Goal: Information Seeking & Learning: Learn about a topic

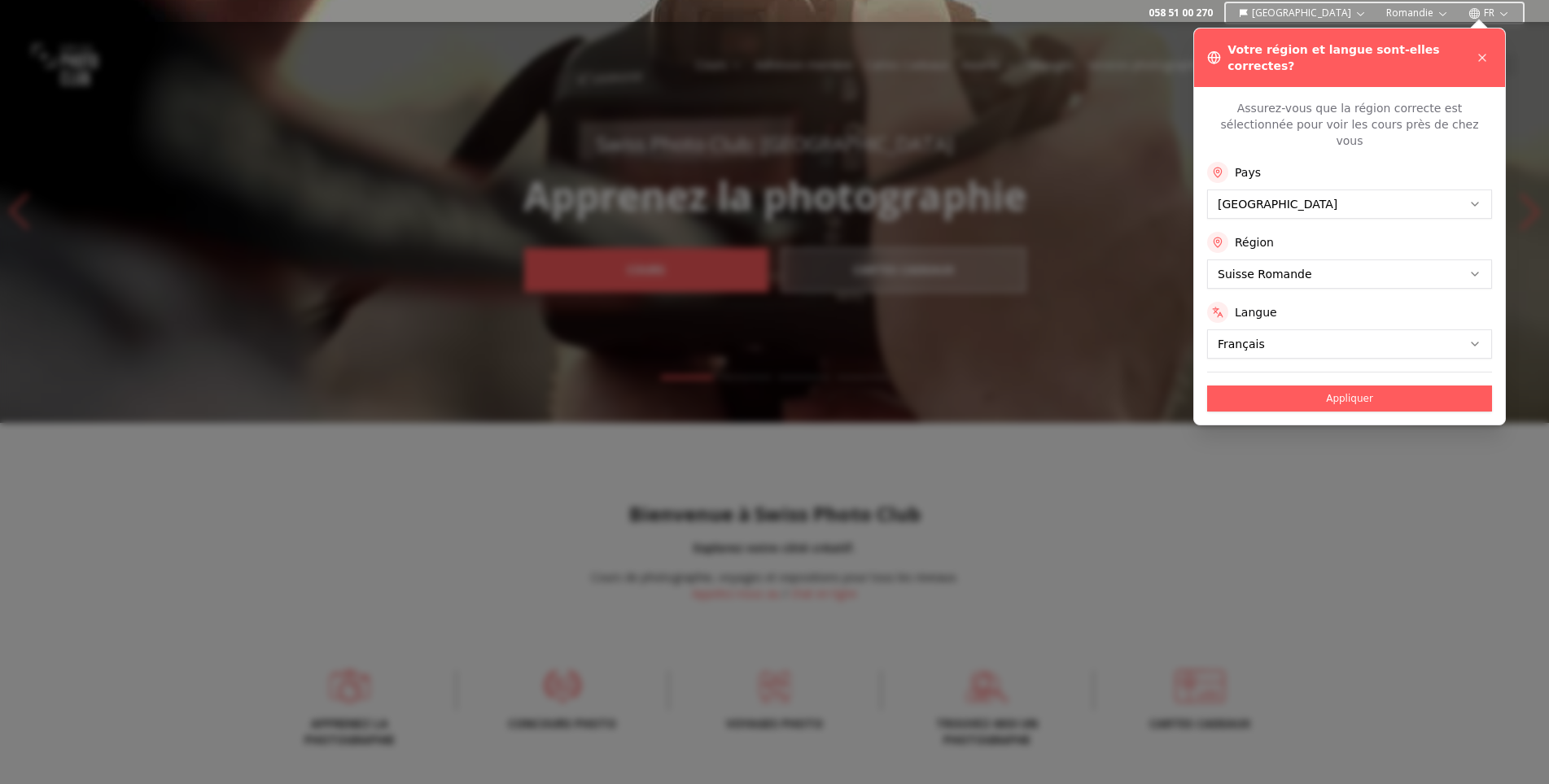
click at [950, 42] on div "Votre région et langue sont-elles correctes?" at bounding box center [1349, 57] width 311 height 59
click at [950, 51] on icon at bounding box center [1482, 57] width 13 height 13
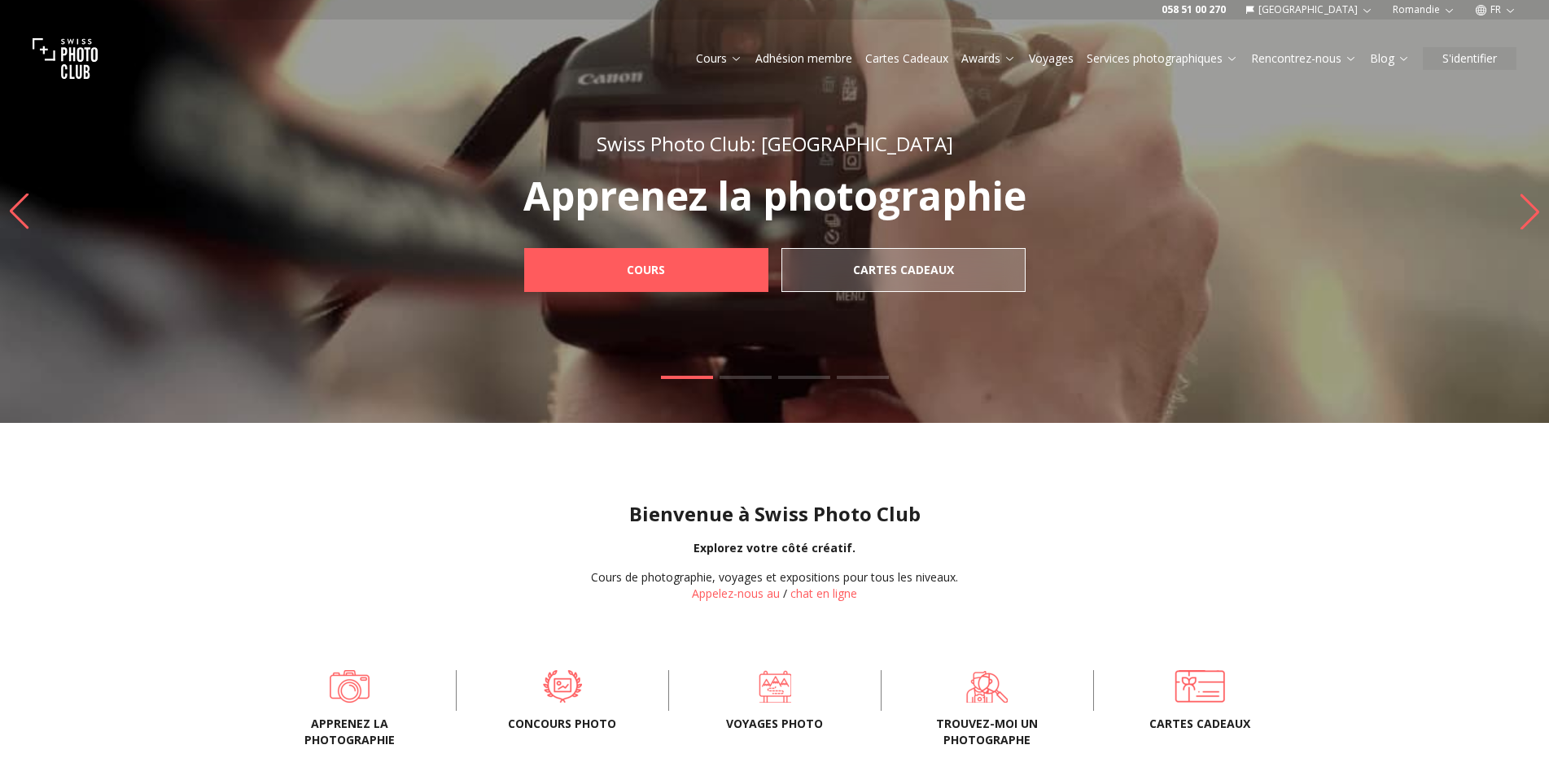
click at [950, 55] on button "Voyages" at bounding box center [1051, 58] width 58 height 23
click at [950, 64] on link "Voyages" at bounding box center [1050, 59] width 44 height 16
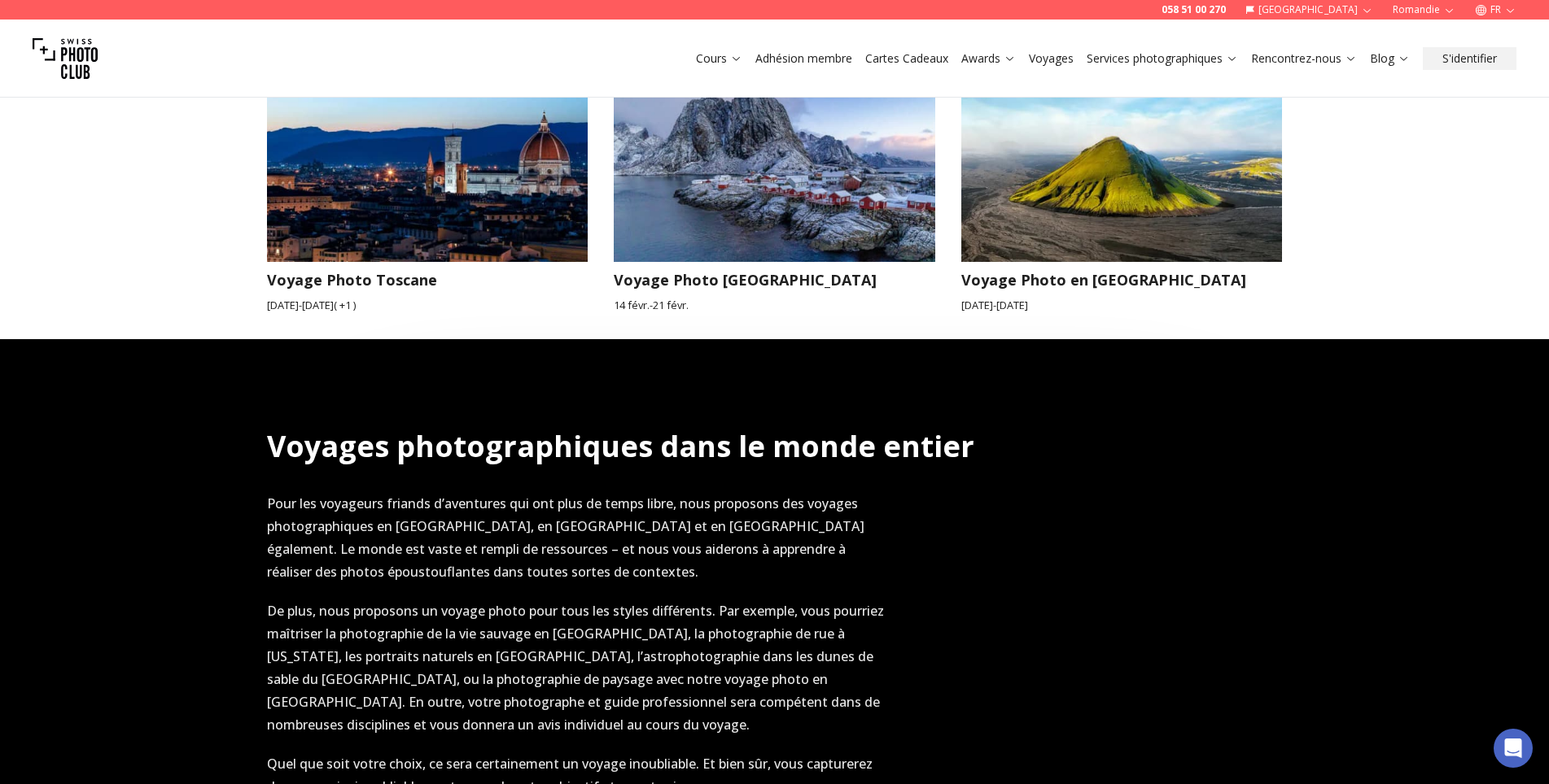
scroll to position [1627, 0]
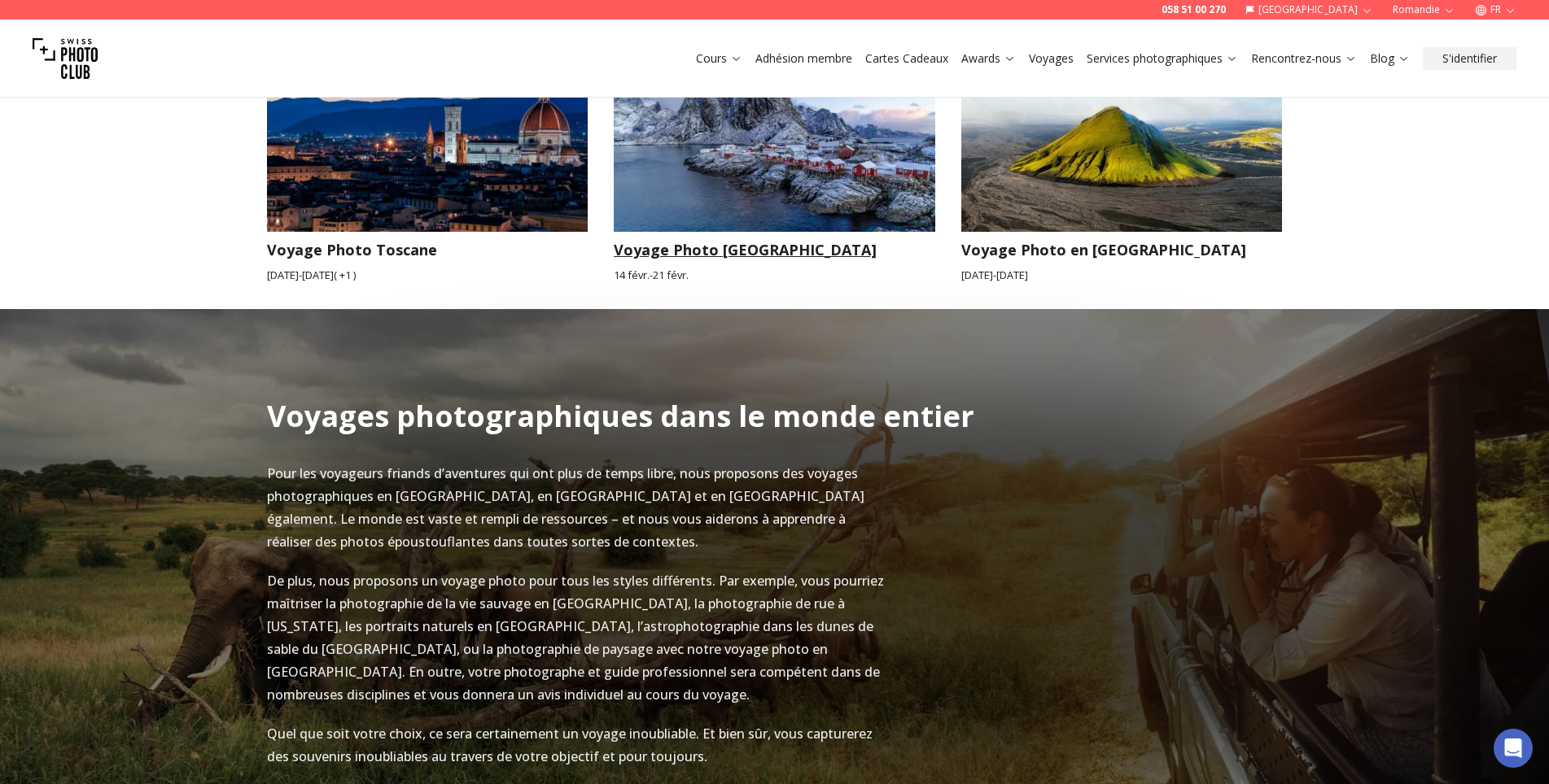
click at [678, 232] on img at bounding box center [774, 141] width 321 height 181
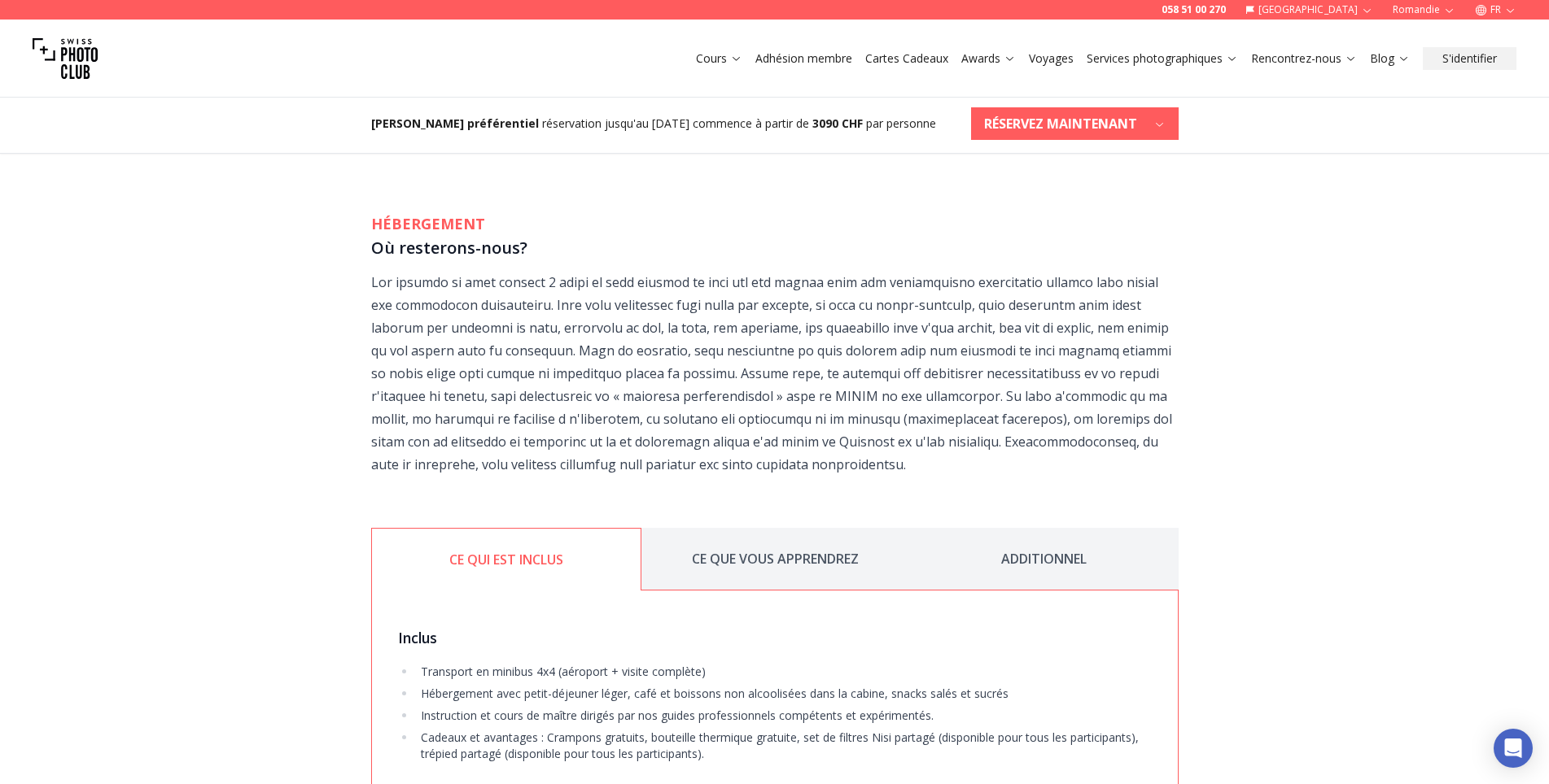
scroll to position [2360, 0]
click at [950, 11] on icon "button" at bounding box center [1510, 10] width 7 height 4
click at [950, 74] on link "en" at bounding box center [1493, 77] width 34 height 20
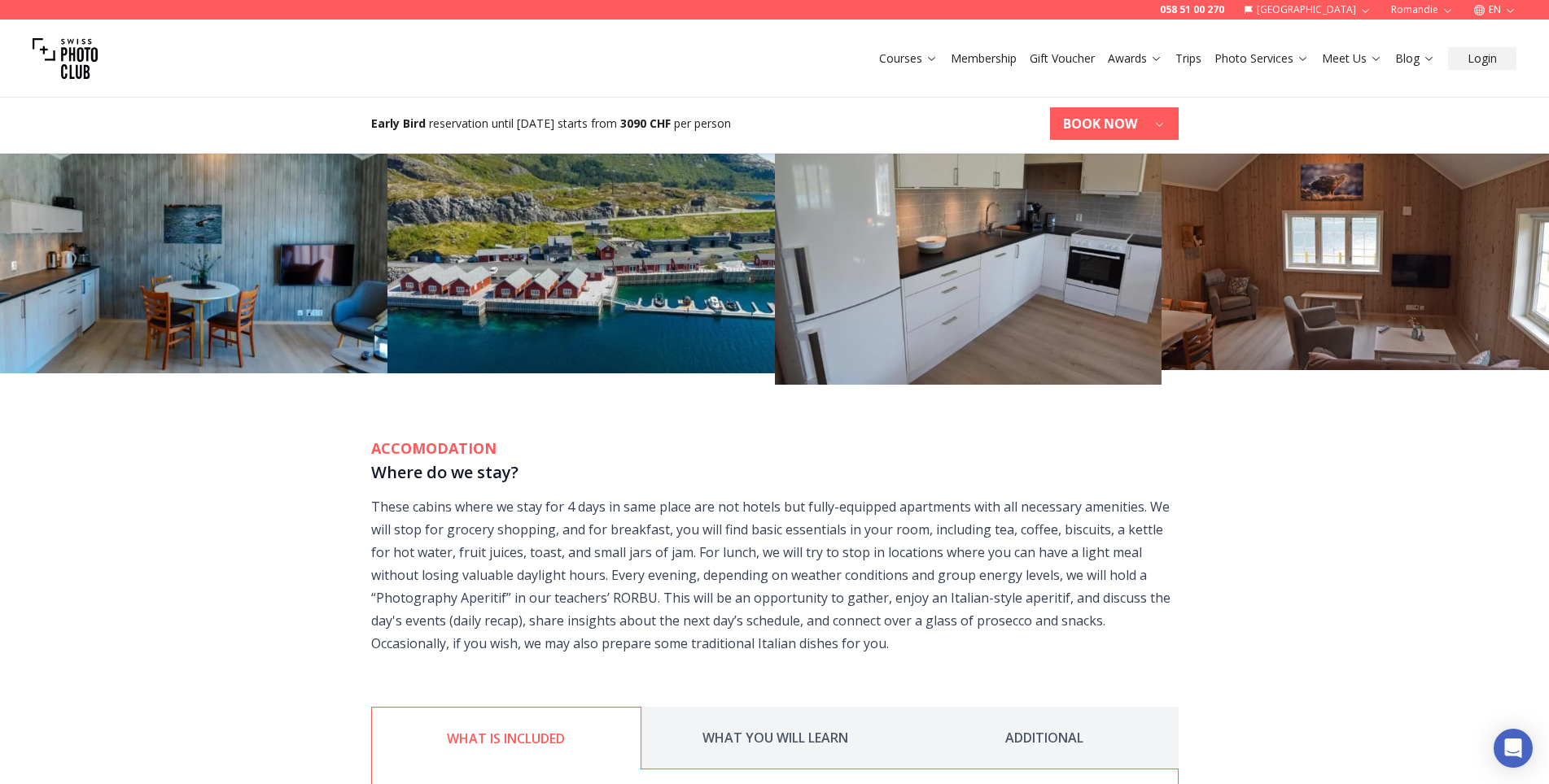
scroll to position [2360, 0]
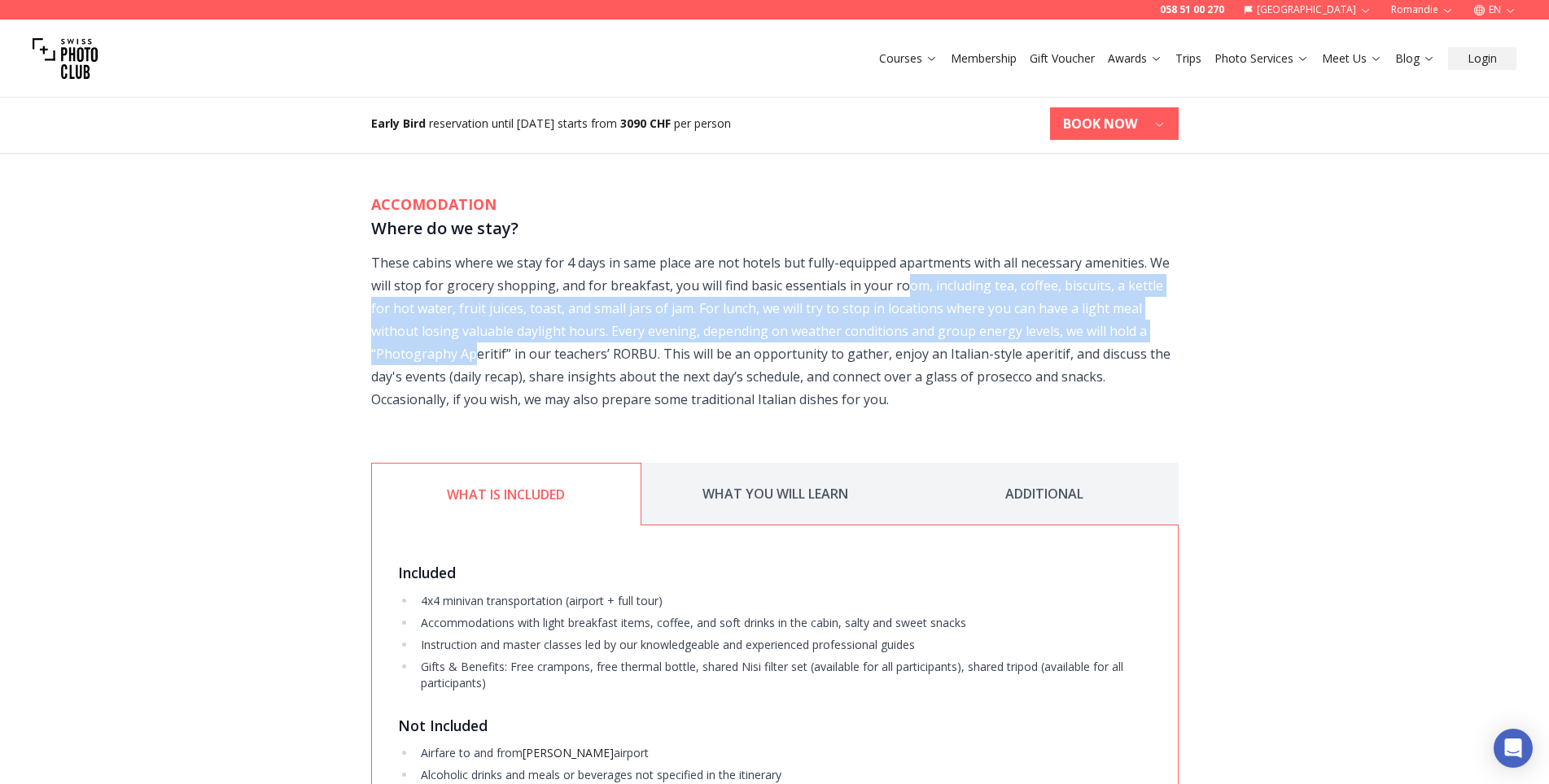
drag, startPoint x: 431, startPoint y: 469, endPoint x: 1008, endPoint y: 516, distance: 578.9
click at [950, 411] on p "These cabins where we stay for 4 days in same place are not hotels but fully-eq…" at bounding box center [775, 331] width 808 height 160
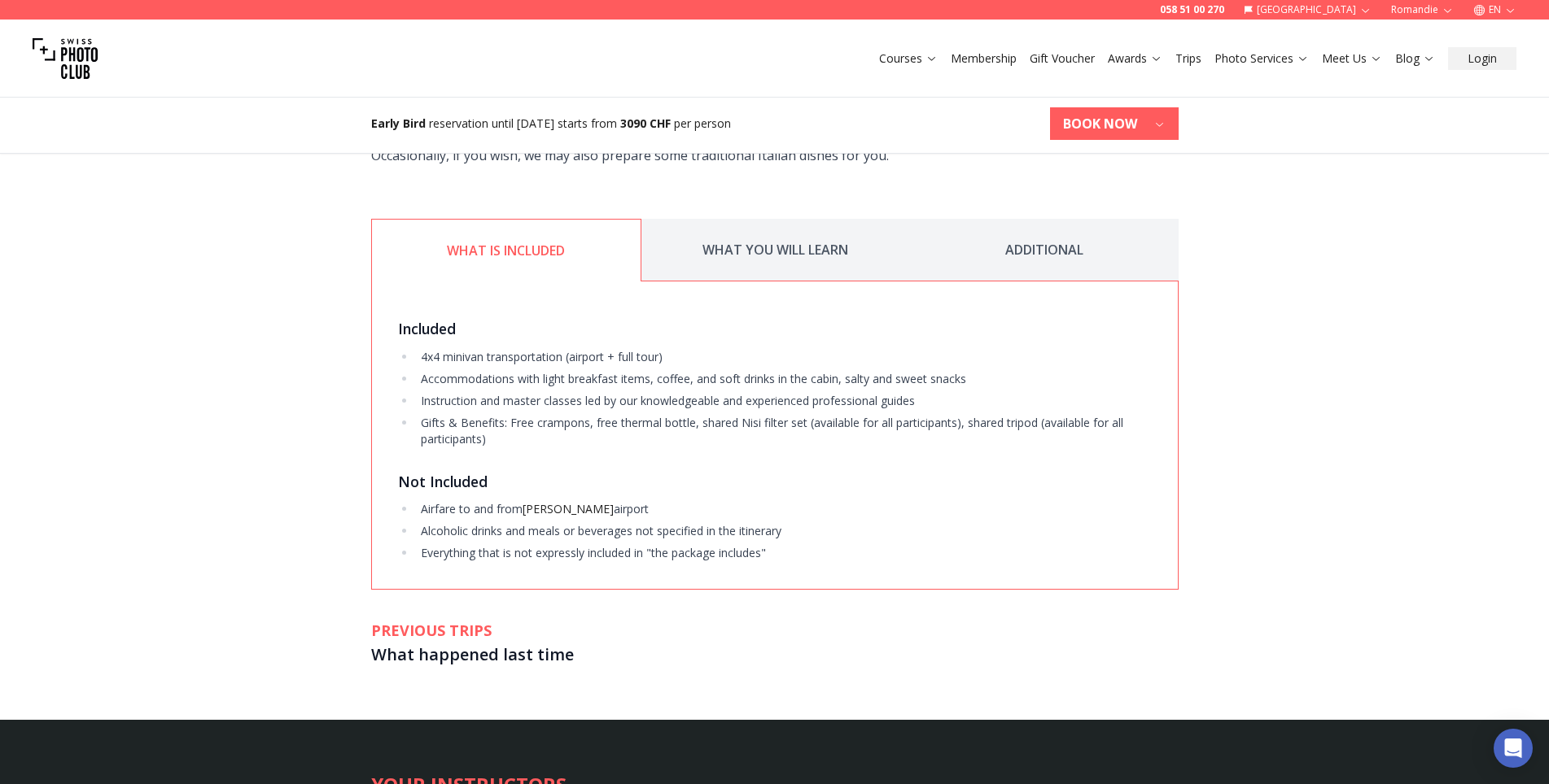
scroll to position [2685, 0]
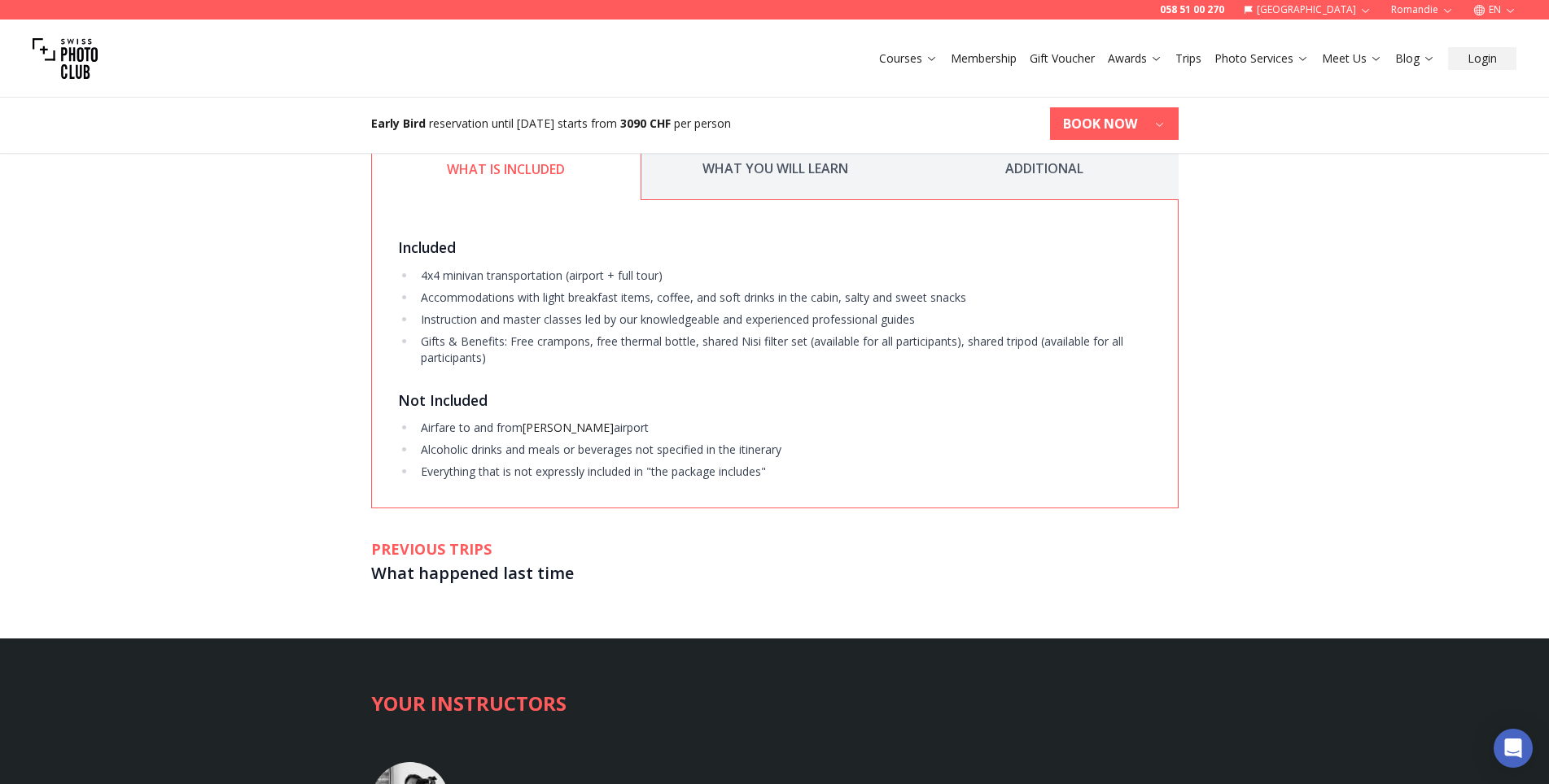
click at [950, 393] on div "058 51 00 270 [GEOGRAPHIC_DATA] Romandie EN Courses Membership Gift Voucher Awa…" at bounding box center [774, 232] width 1549 height 5679
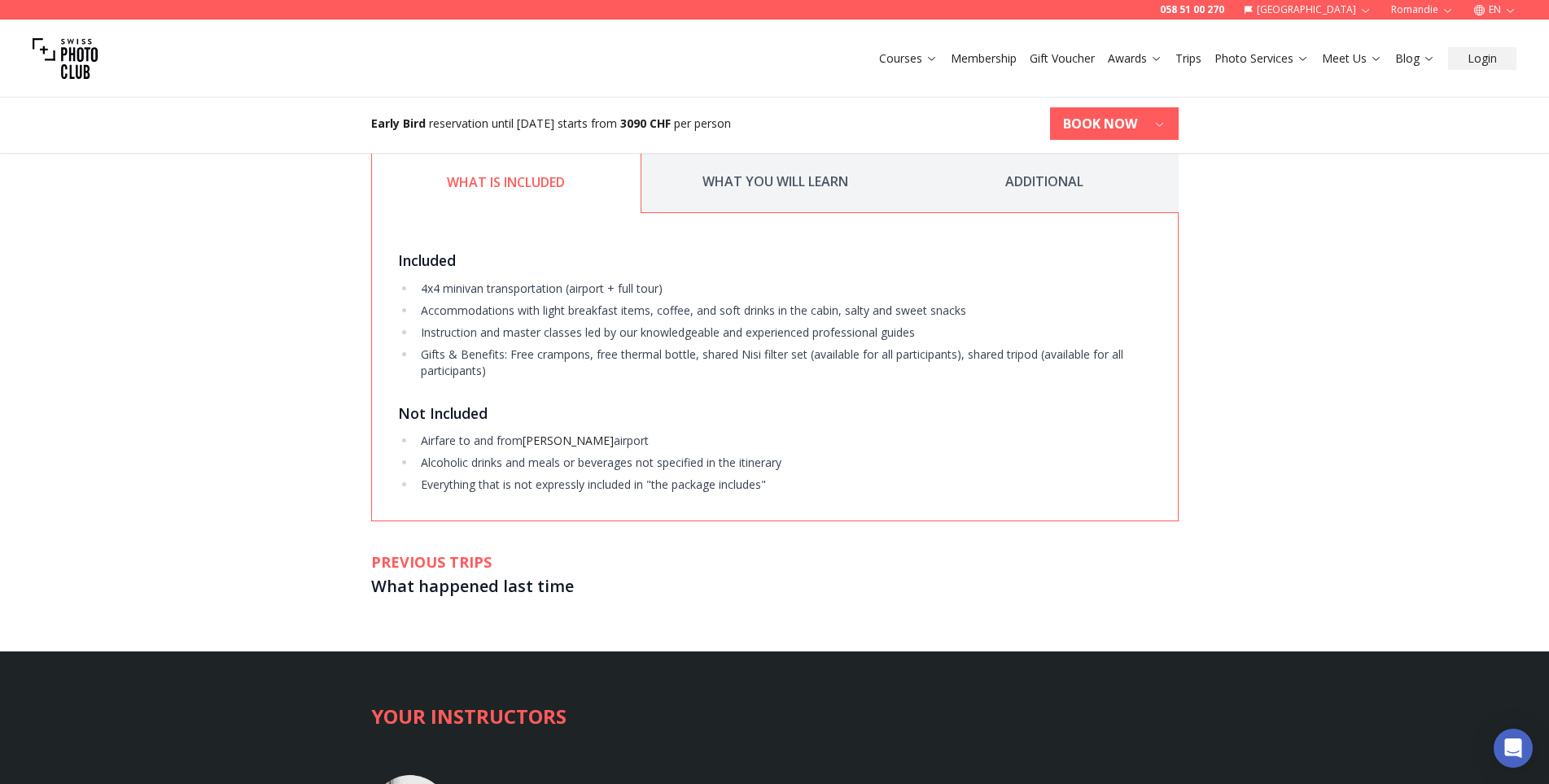
scroll to position [2604, 0]
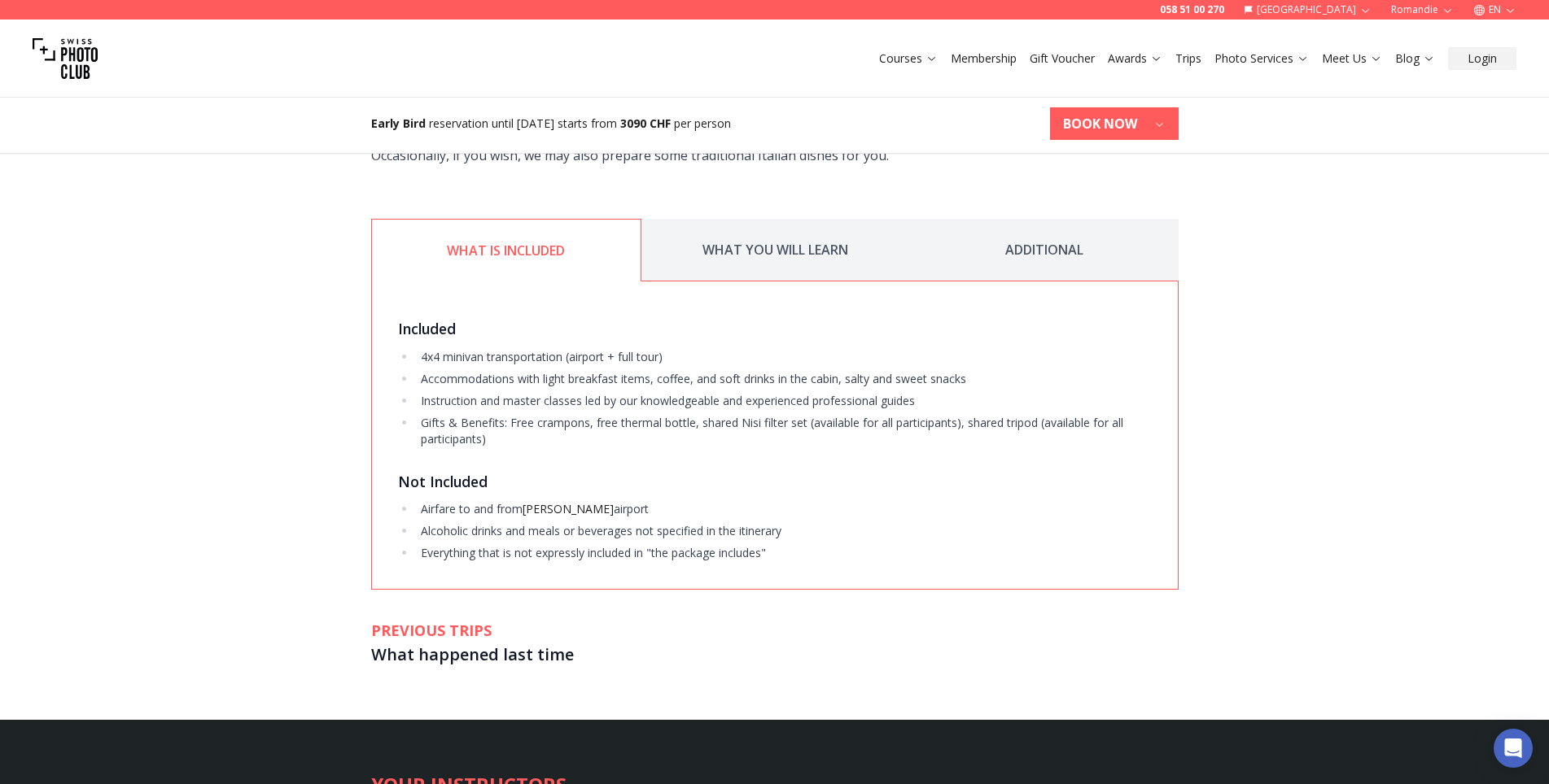
click at [782, 281] on button "WHAT YOU WILL LEARN" at bounding box center [776, 250] width 269 height 63
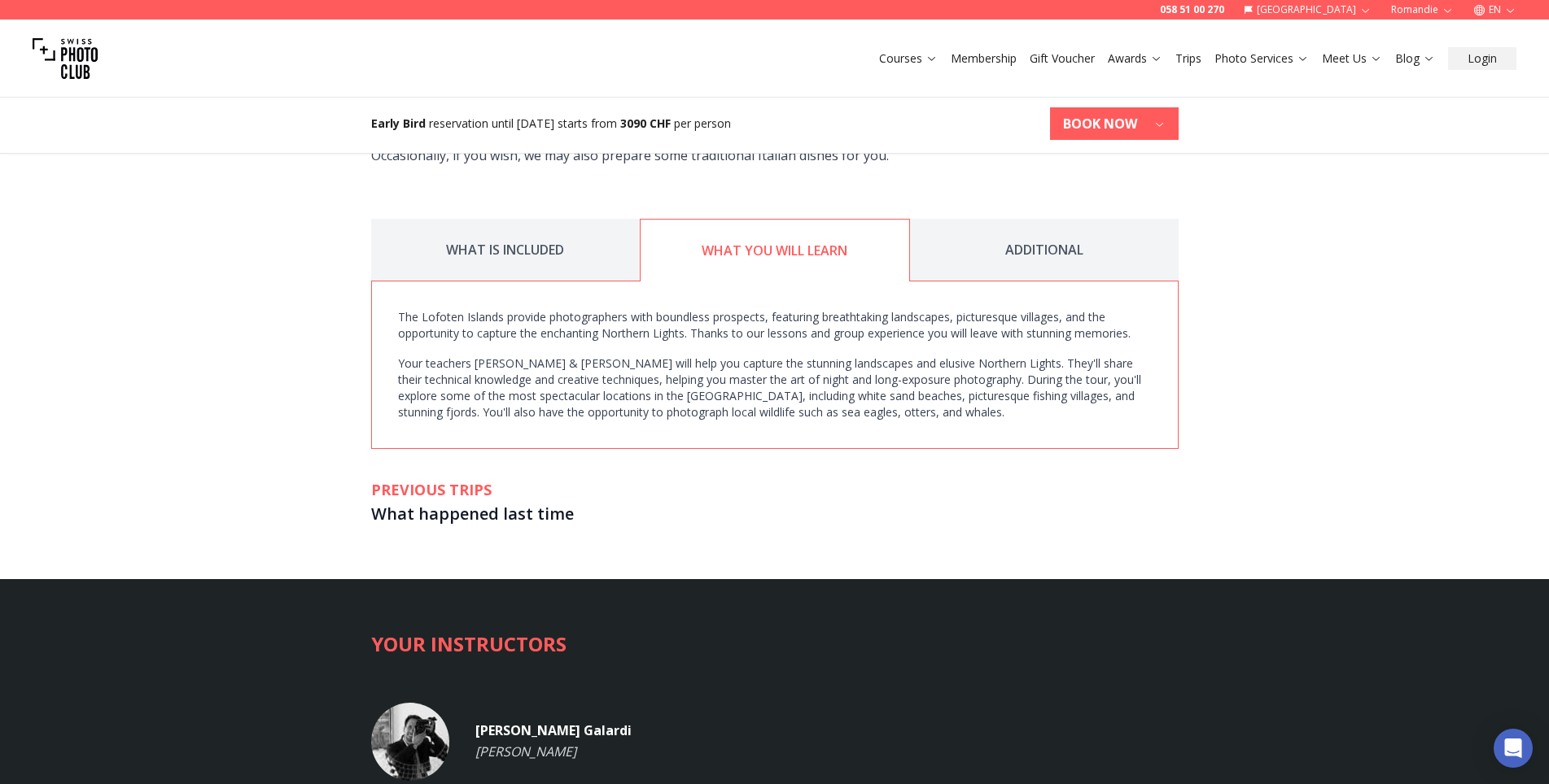
click at [950, 281] on button "ADDITIONAL" at bounding box center [1044, 250] width 269 height 63
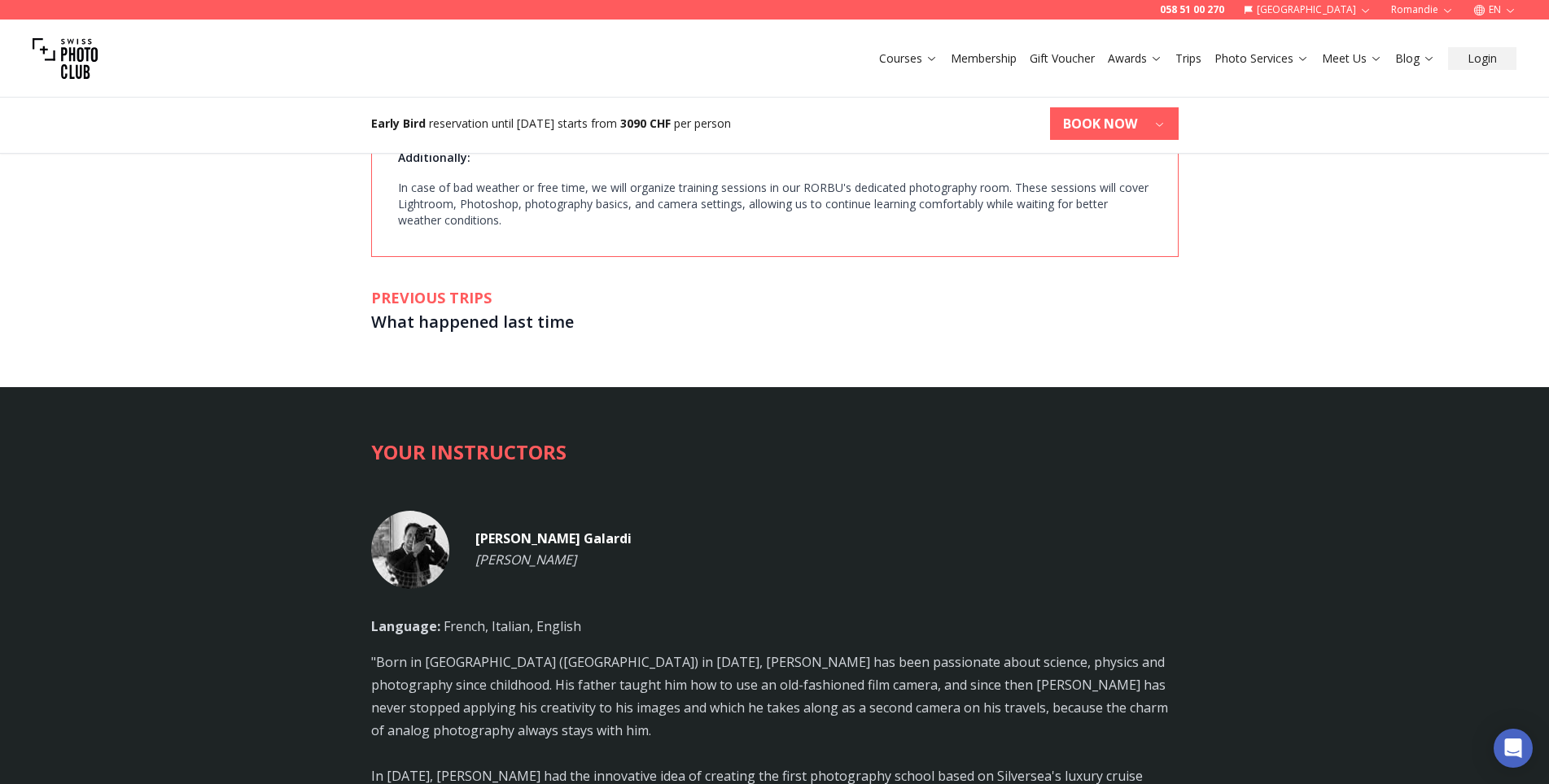
scroll to position [3337, 0]
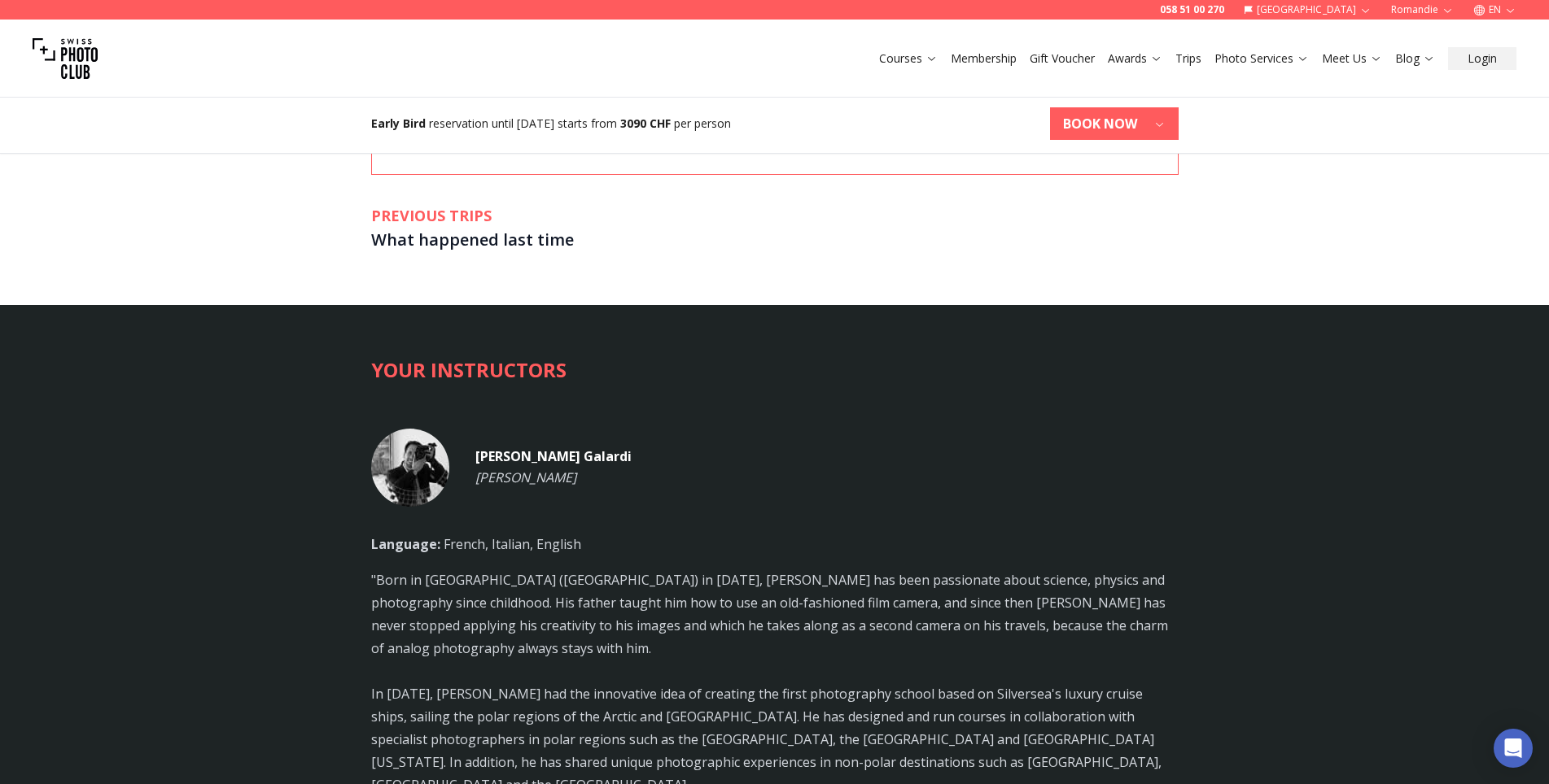
scroll to position [3464, 0]
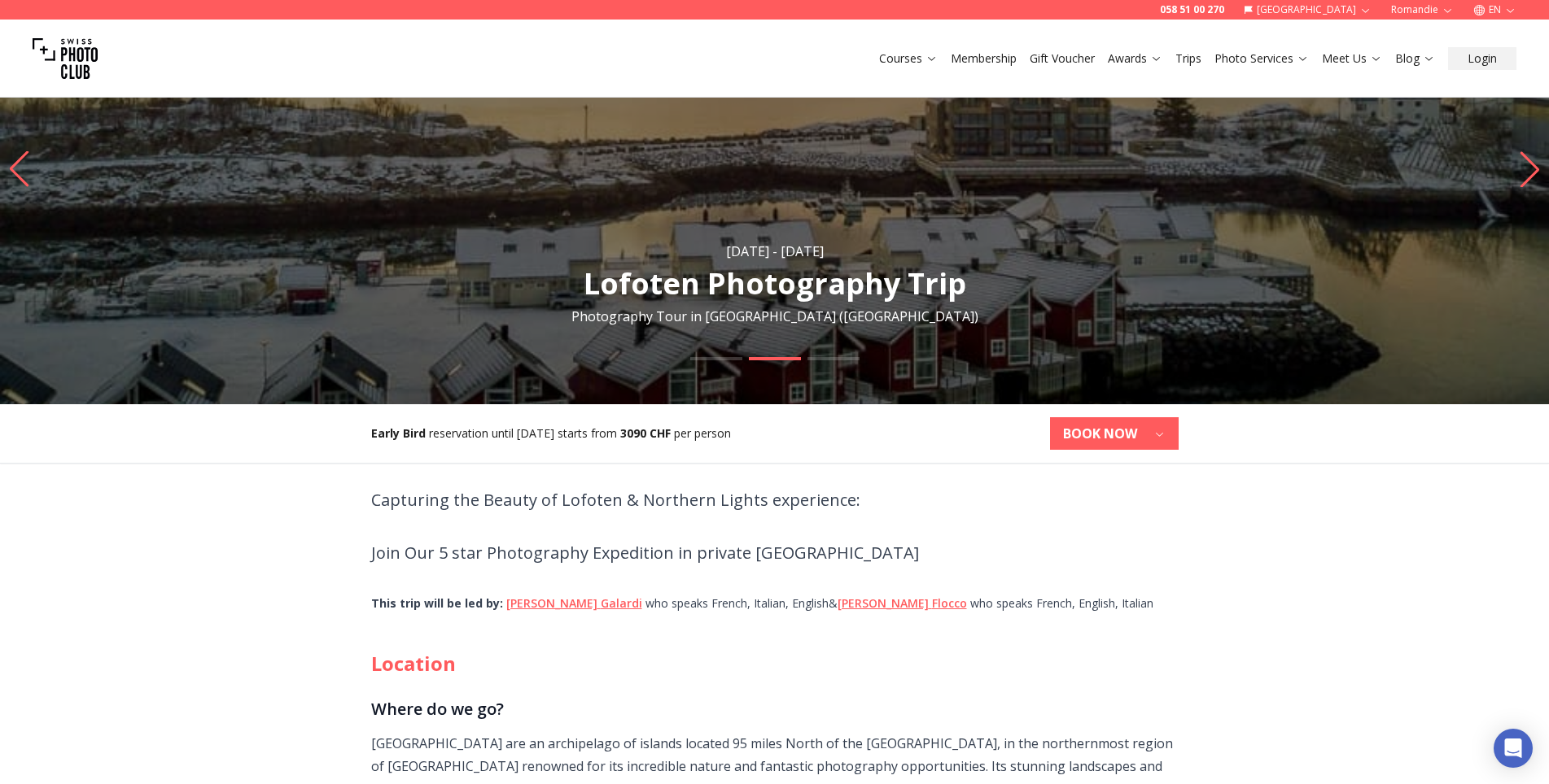
scroll to position [162, 0]
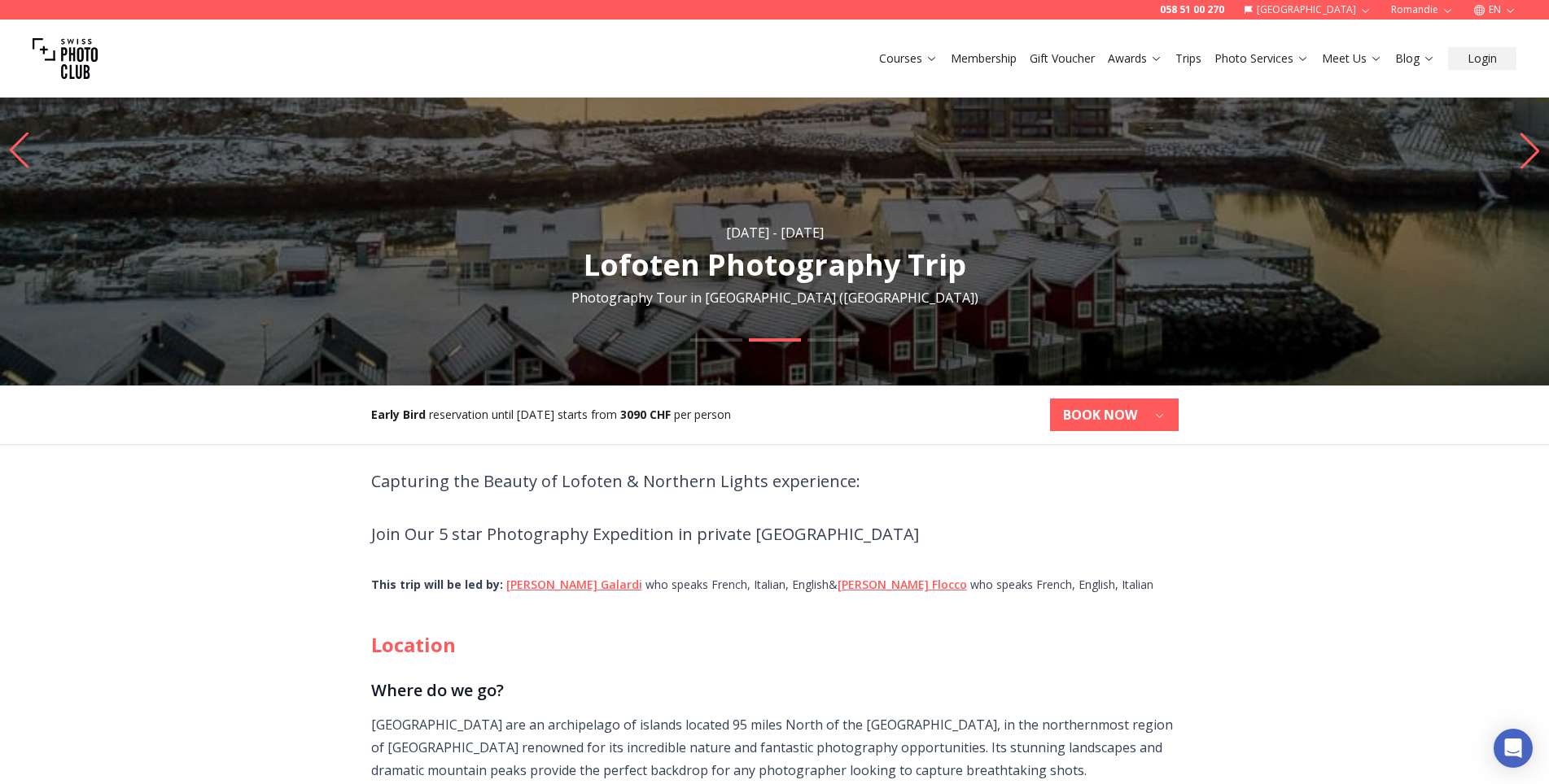
click at [934, 534] on span "Capturing the Beauty of Lofoten & Northern Lights experience: Join Our 5 star P…" at bounding box center [775, 508] width 808 height 85
click at [871, 551] on p "Join Our 5 star Photography Expedition in private [GEOGRAPHIC_DATA]" at bounding box center [775, 534] width 808 height 33
click at [855, 548] on p "Join Our 5 star Photography Expedition in private [GEOGRAPHIC_DATA]" at bounding box center [775, 534] width 808 height 33
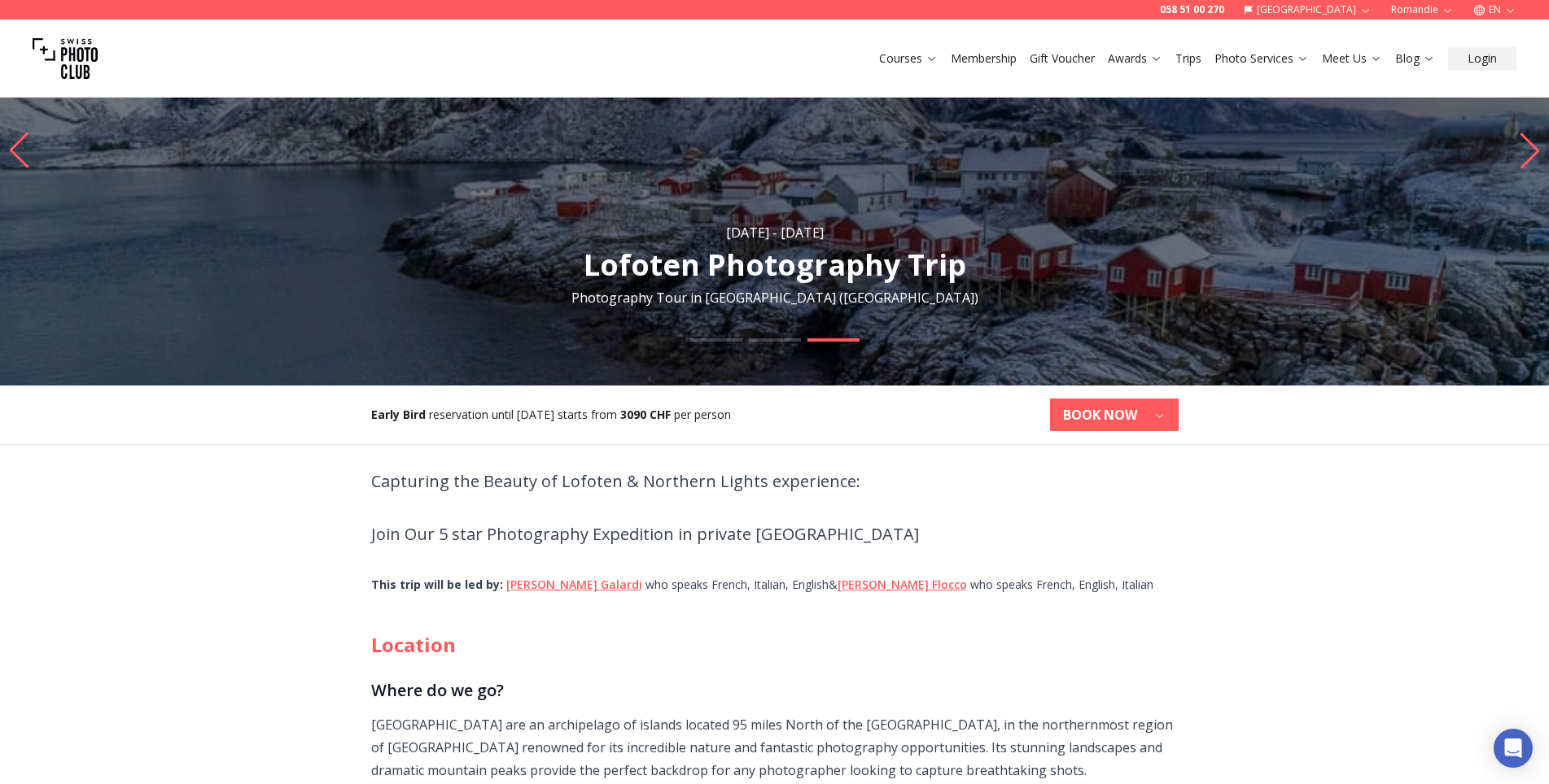
click at [950, 551] on p "Join Our 5 star Photography Expedition in private [GEOGRAPHIC_DATA]" at bounding box center [775, 534] width 808 height 33
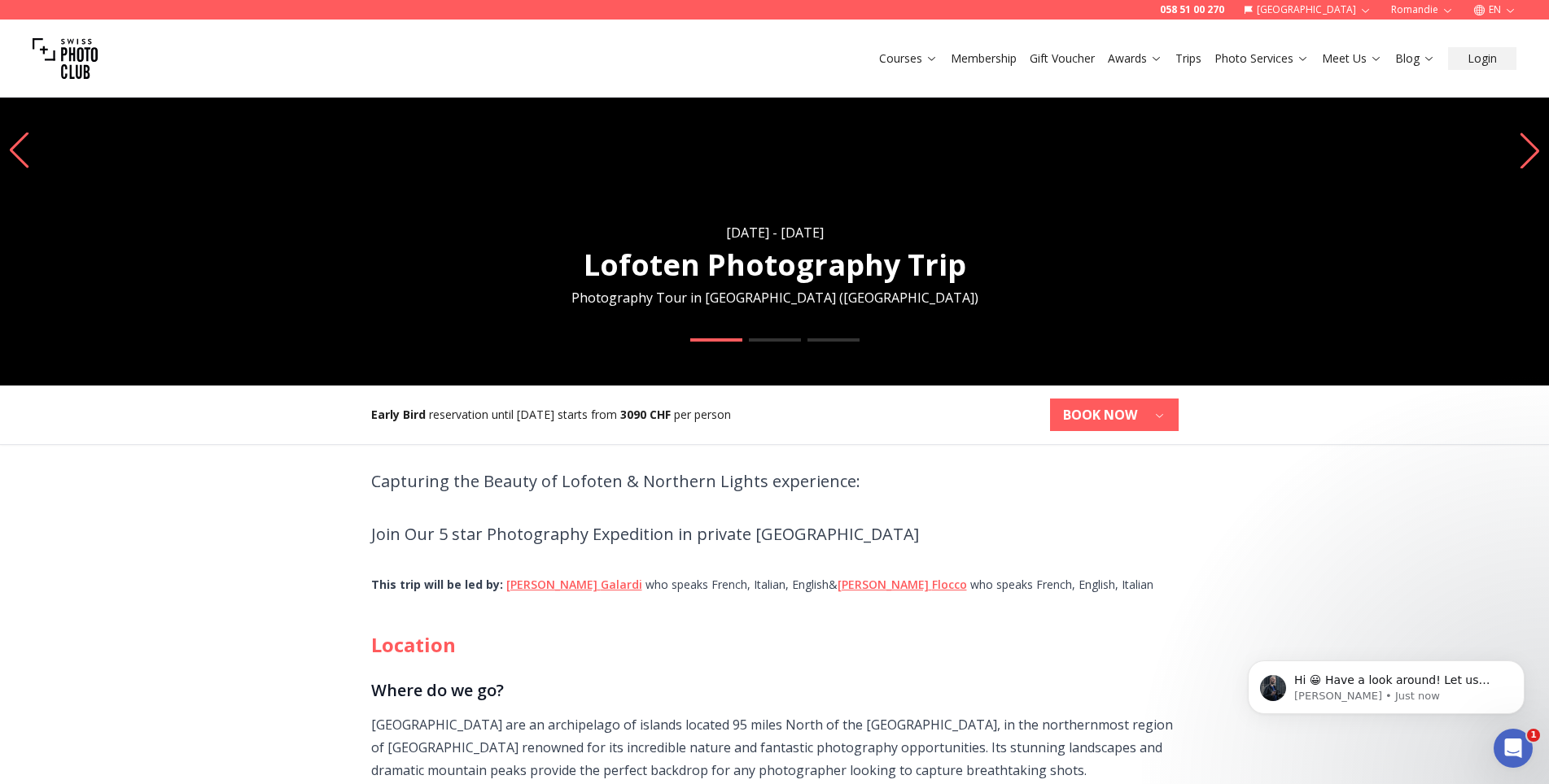
scroll to position [0, 0]
